Goal: Navigation & Orientation: Find specific page/section

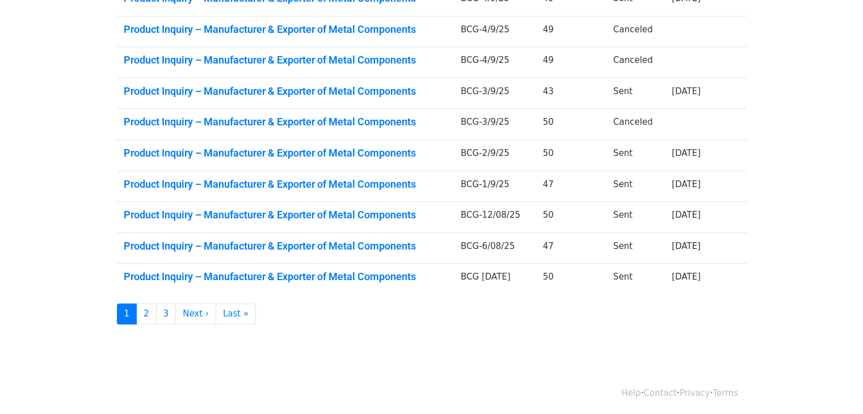
scroll to position [247, 0]
click at [227, 313] on link "Last »" at bounding box center [236, 314] width 40 height 21
